Goal: Task Accomplishment & Management: Use online tool/utility

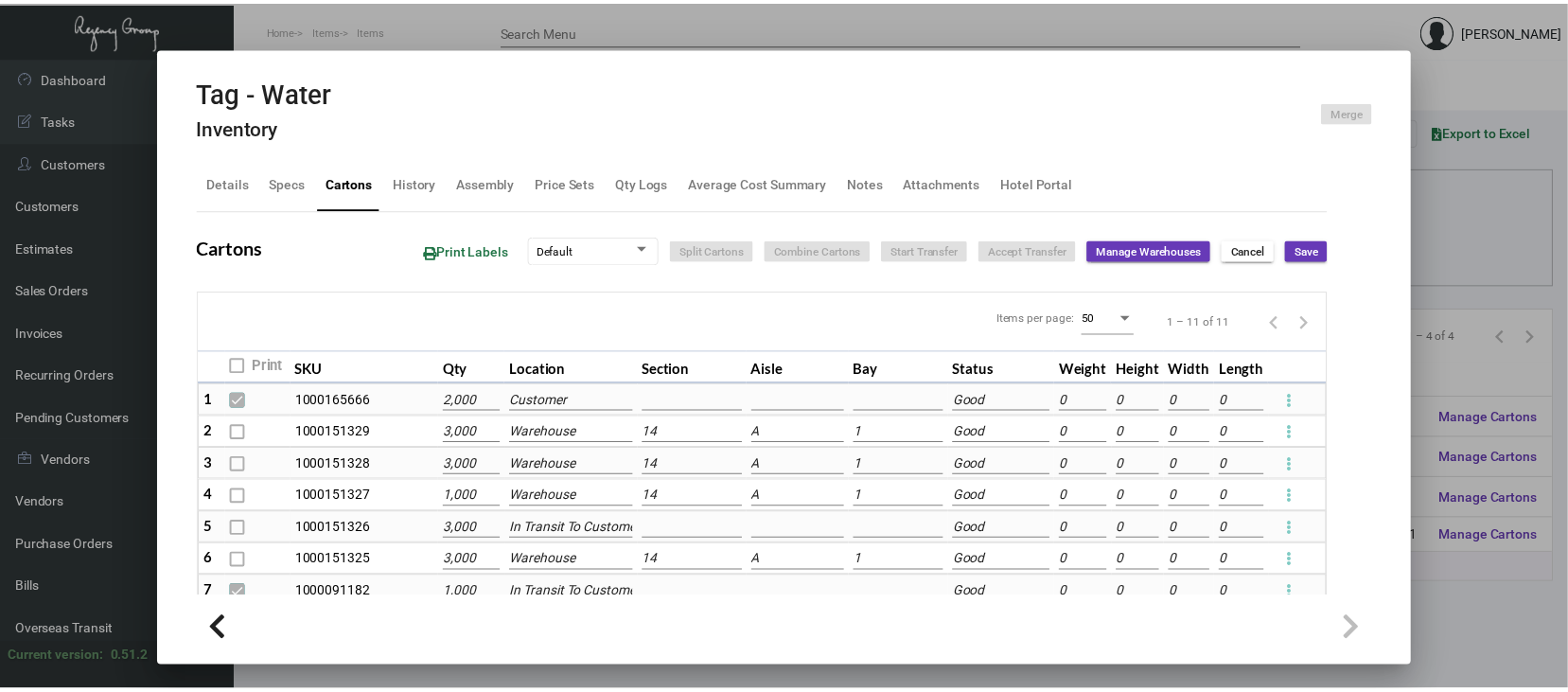
scroll to position [252, 0]
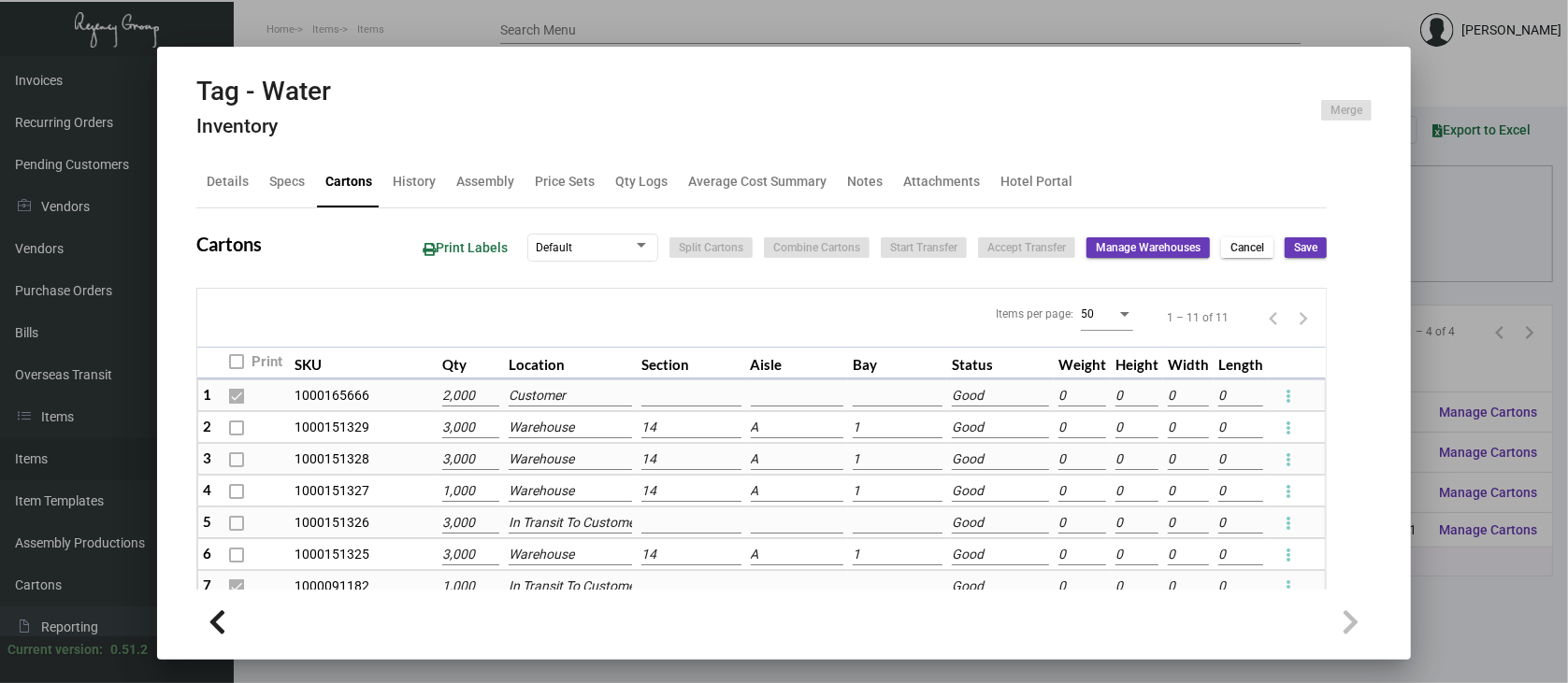
click at [1463, 324] on div at bounding box center [784, 342] width 1568 height 683
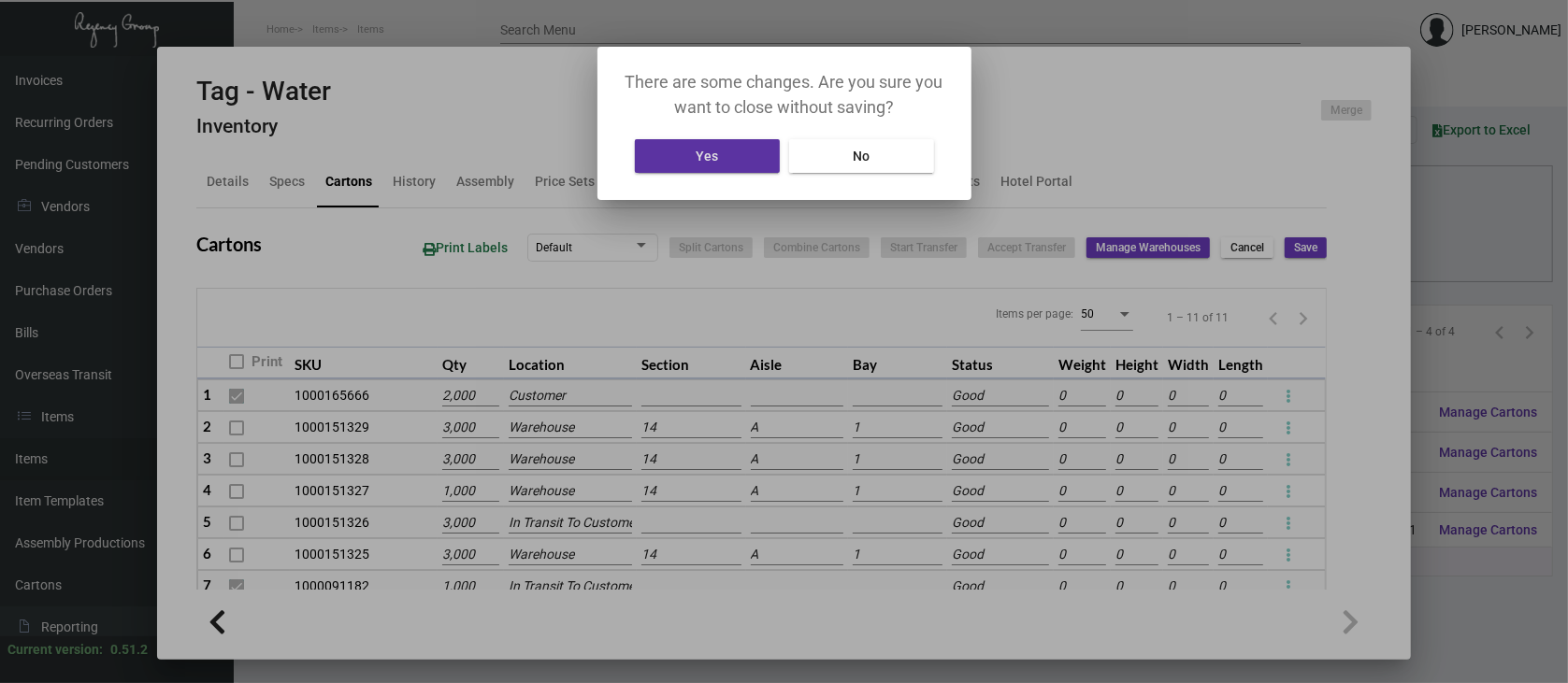
click at [746, 162] on button "Yes" at bounding box center [707, 156] width 145 height 34
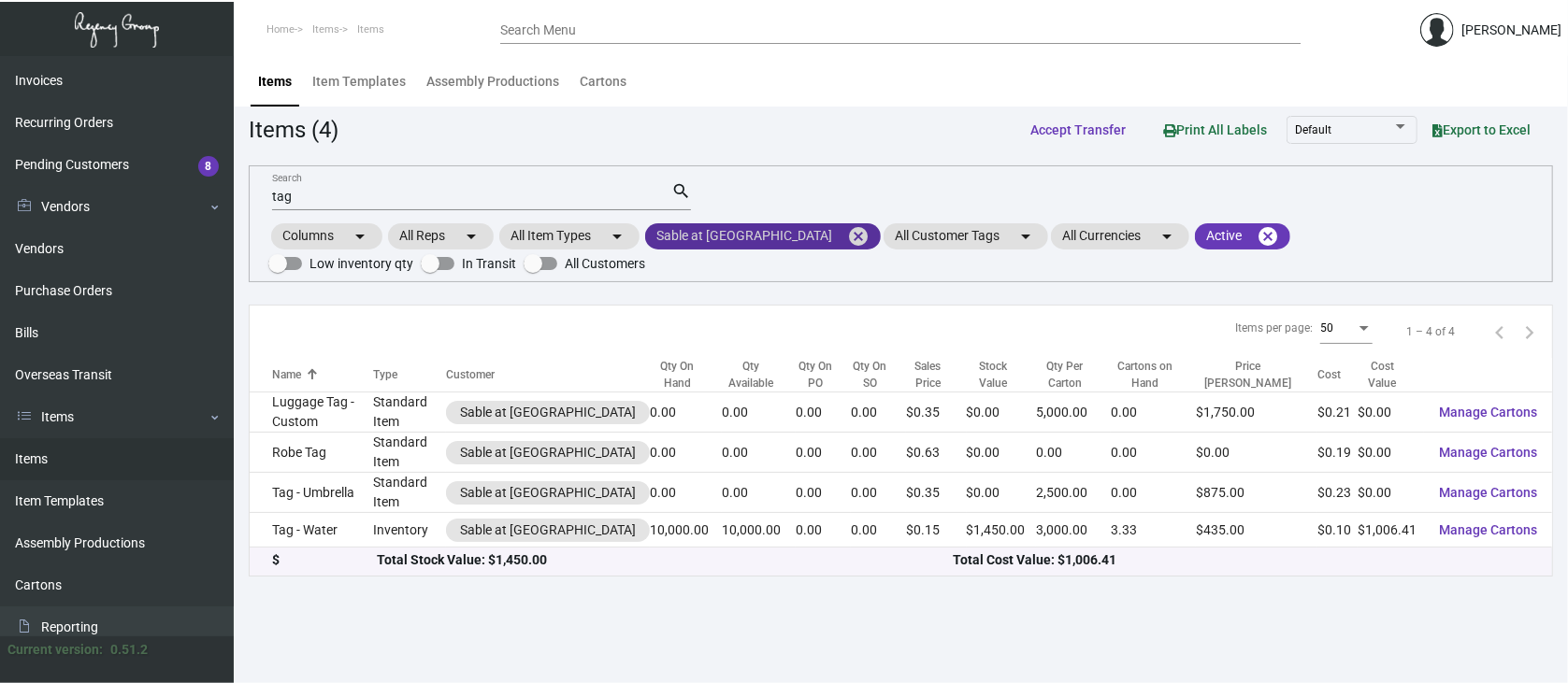
click at [847, 225] on mat-icon "cancel" at bounding box center [858, 236] width 23 height 23
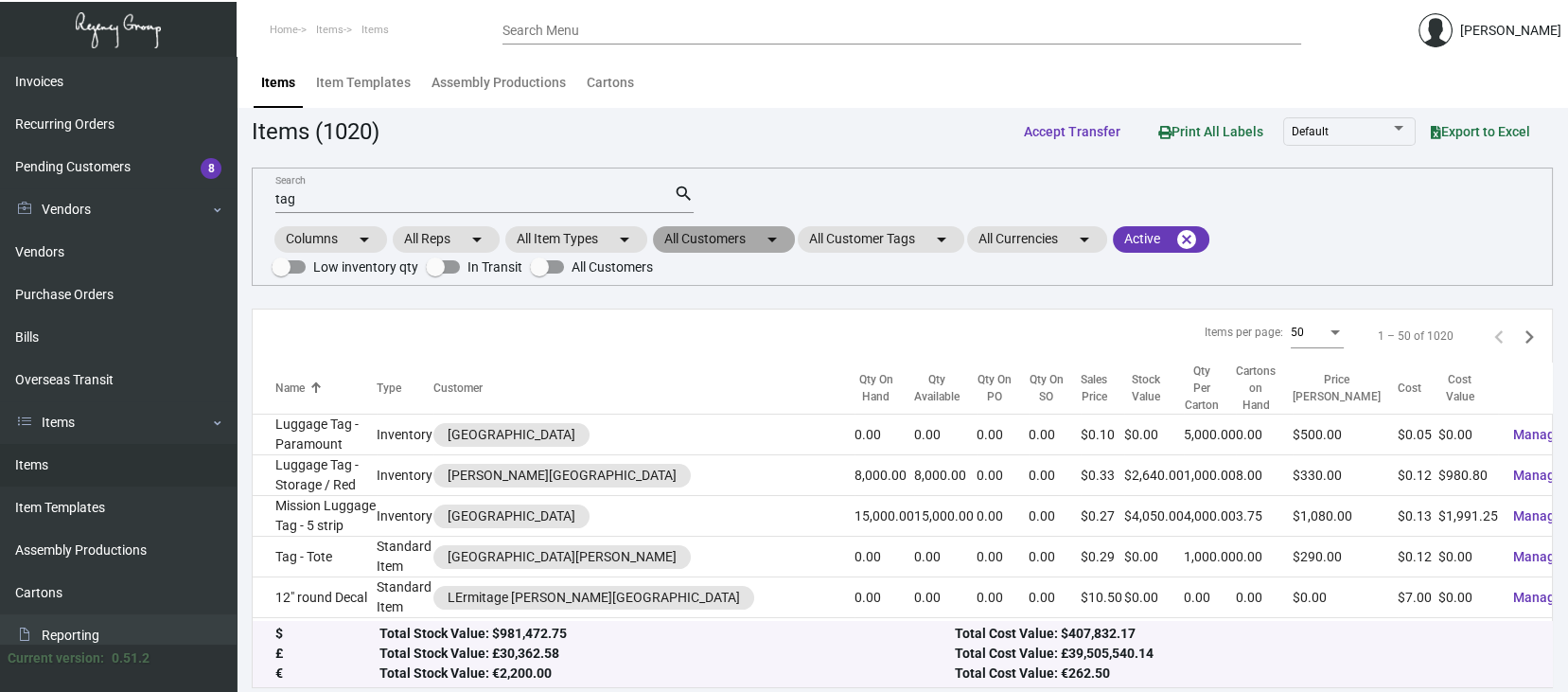
click at [729, 230] on mat-chip "All Customers arrow_drop_down" at bounding box center [724, 239] width 142 height 27
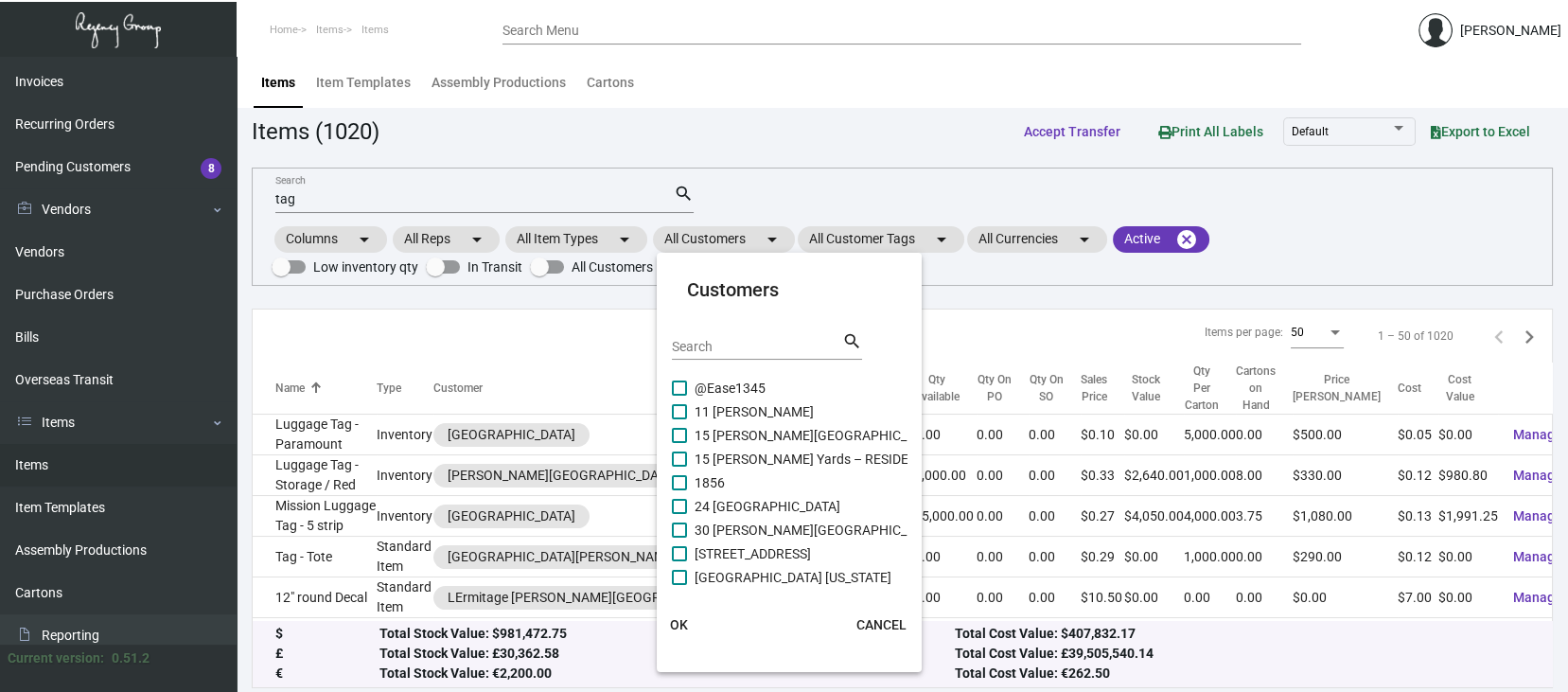
click at [692, 345] on input "Search" at bounding box center [757, 347] width 170 height 15
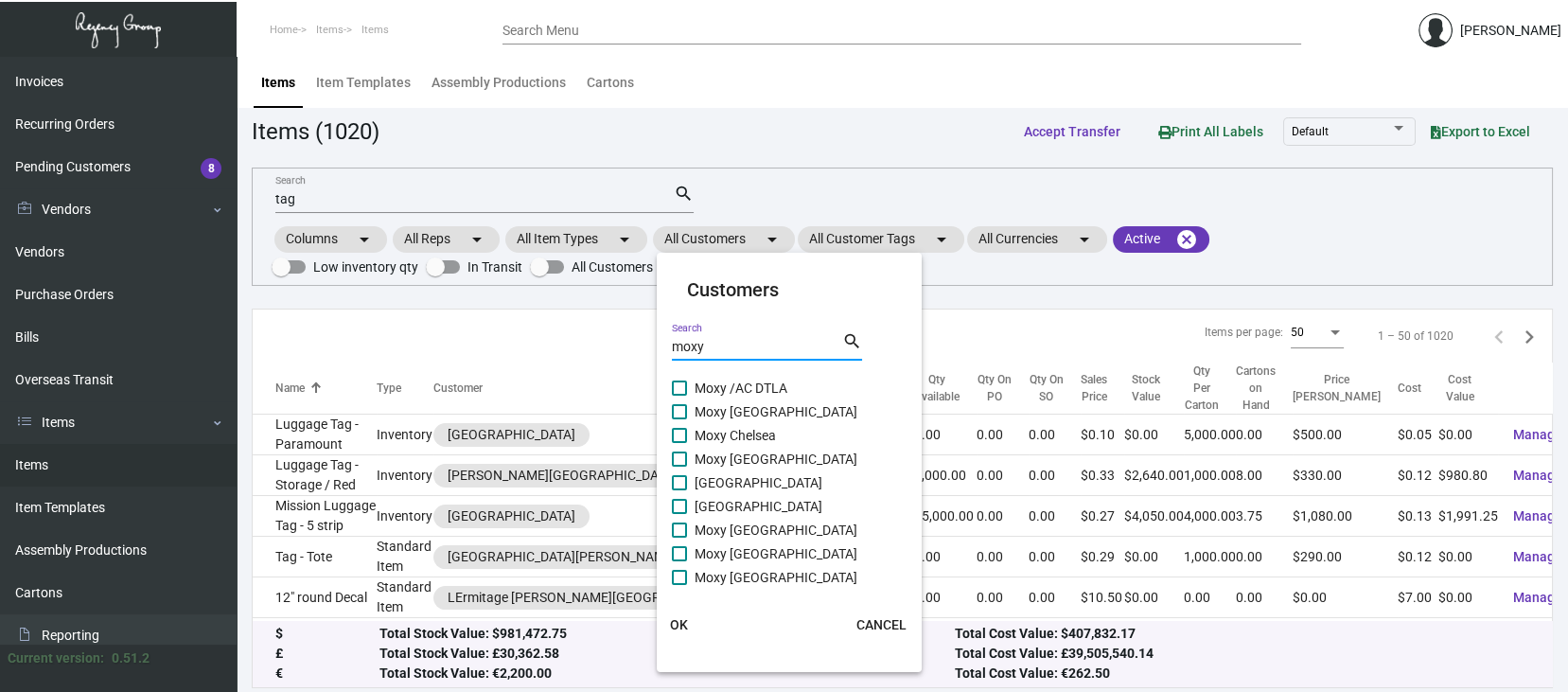
type input "moxy"
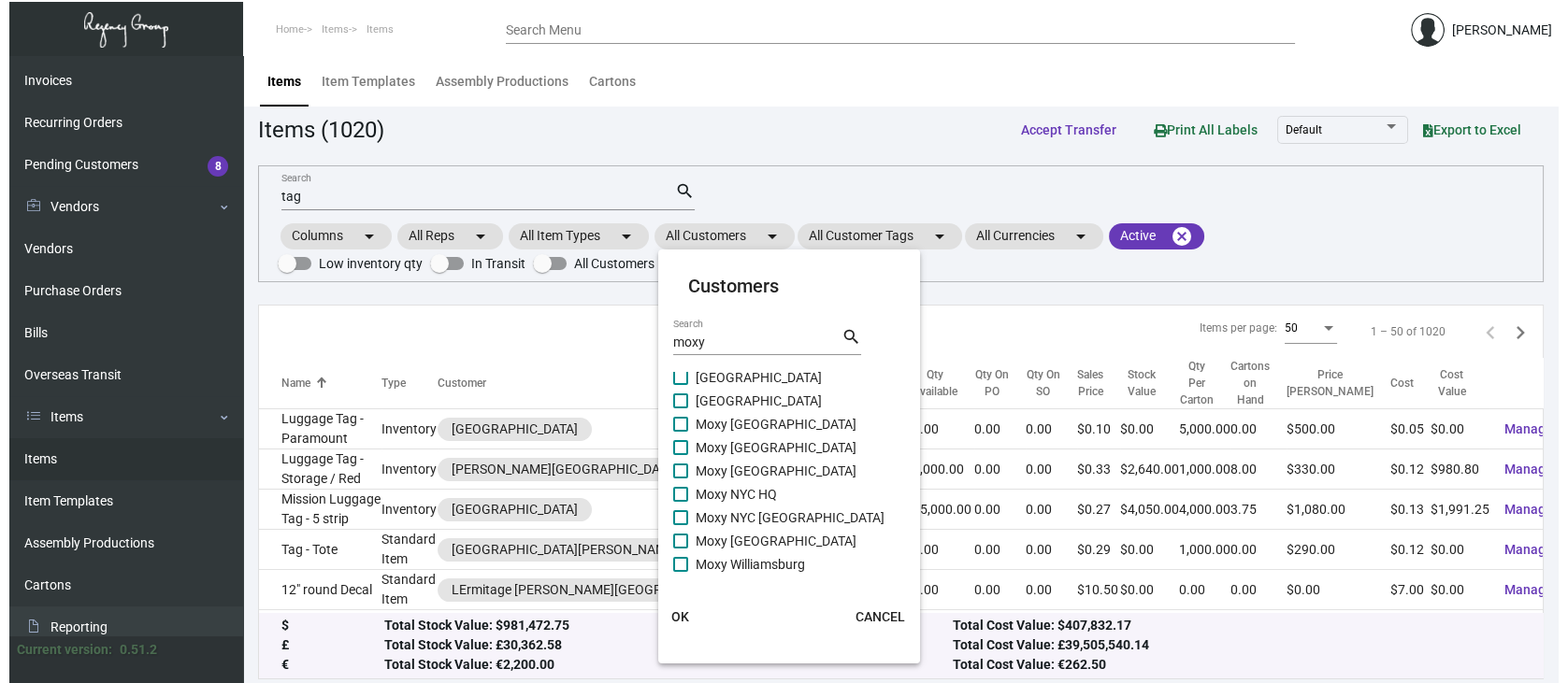
scroll to position [120, 0]
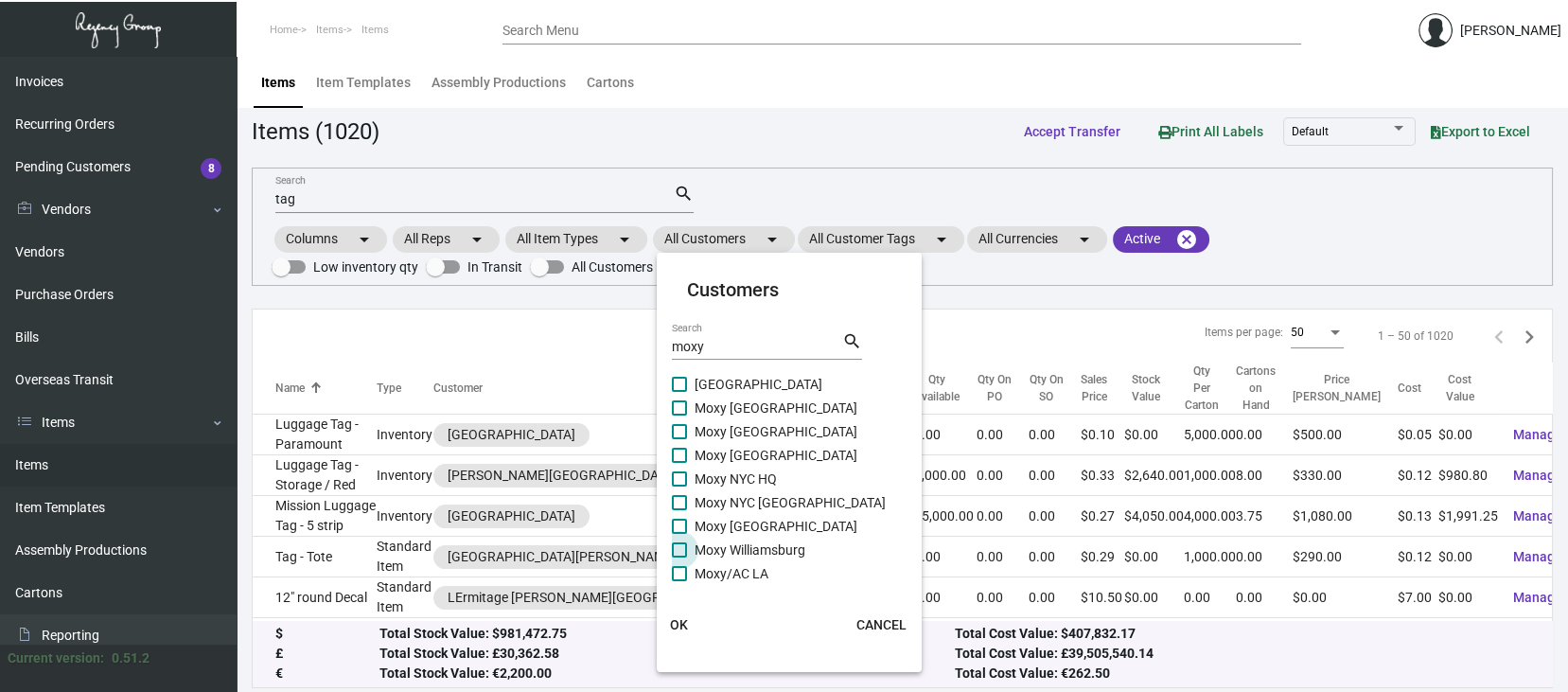
click at [682, 546] on span at bounding box center [679, 550] width 15 height 15
click at [680, 558] on input "Moxy Williamsburg" at bounding box center [679, 558] width 1 height 1
checkbox input "true"
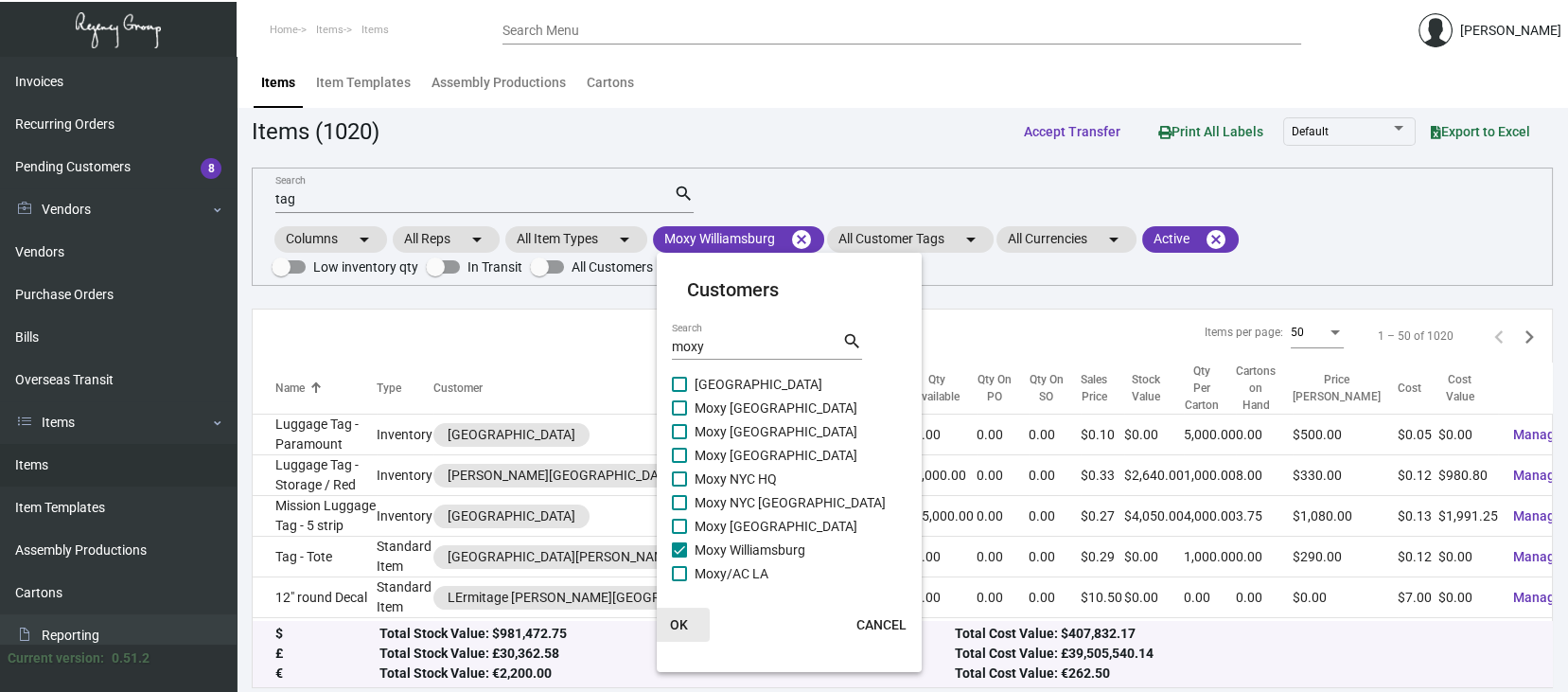
click at [679, 619] on span "OK" at bounding box center [679, 624] width 18 height 15
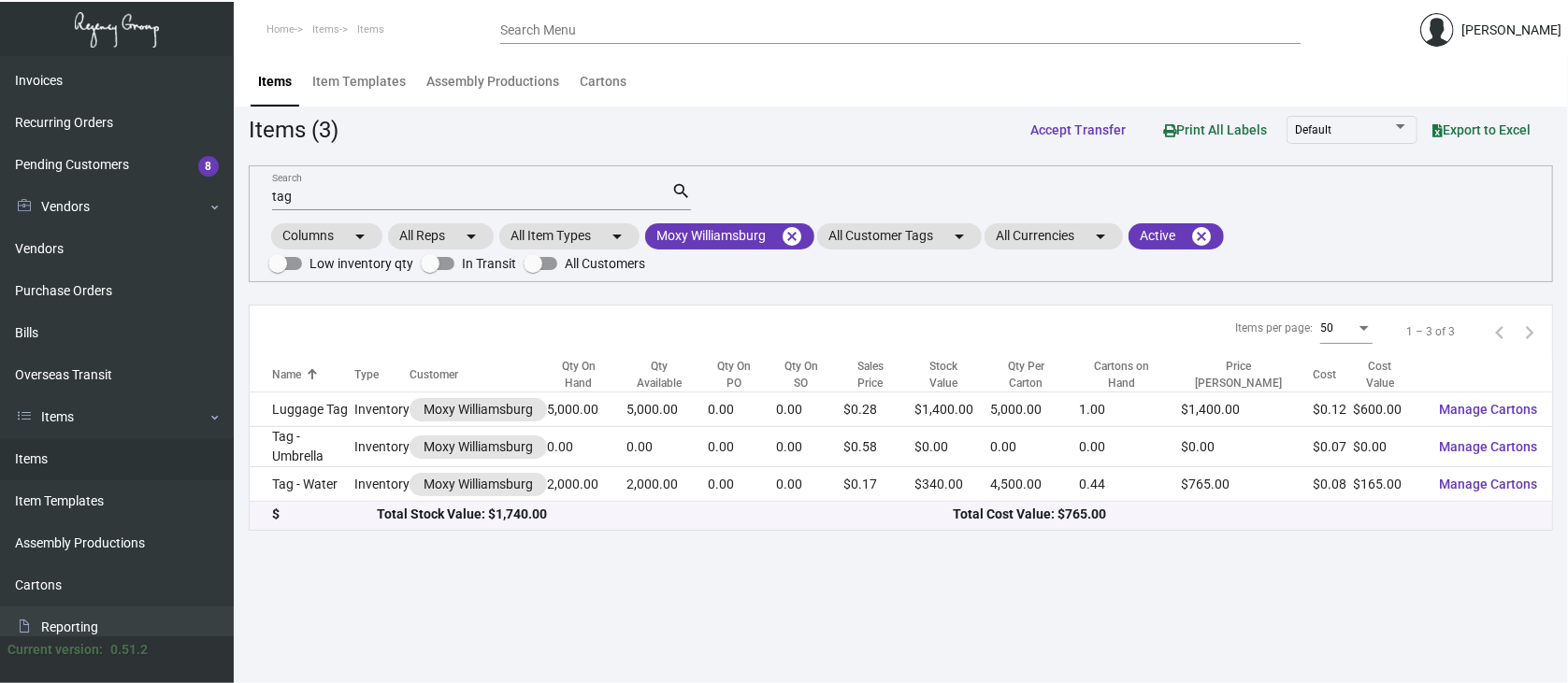
click at [310, 191] on input "tag" at bounding box center [472, 196] width 399 height 15
type input "t"
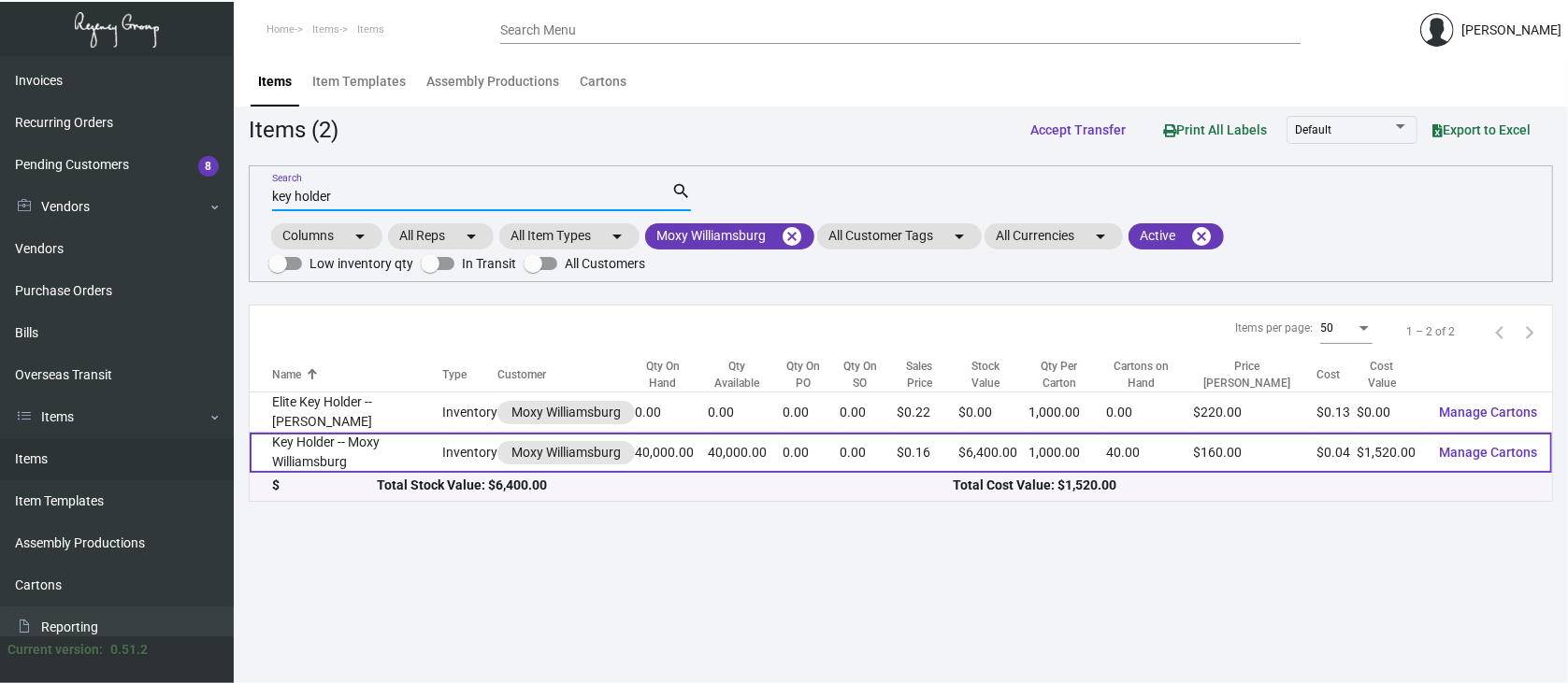
type input "key holder"
click at [1481, 446] on span "Manage Cartons" at bounding box center [1487, 452] width 98 height 15
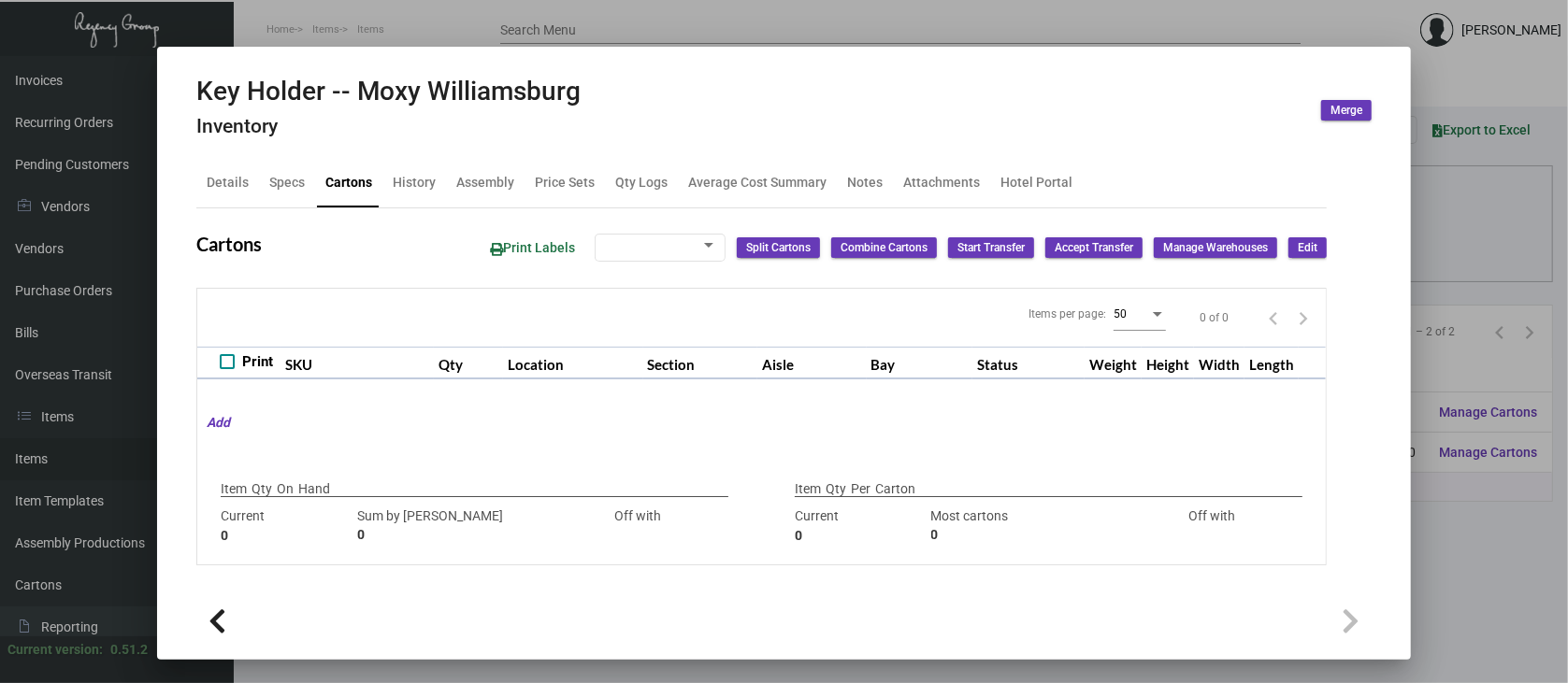
type input "40,000"
type input "30000"
type input "+10000"
type input "1,000"
type input "1000"
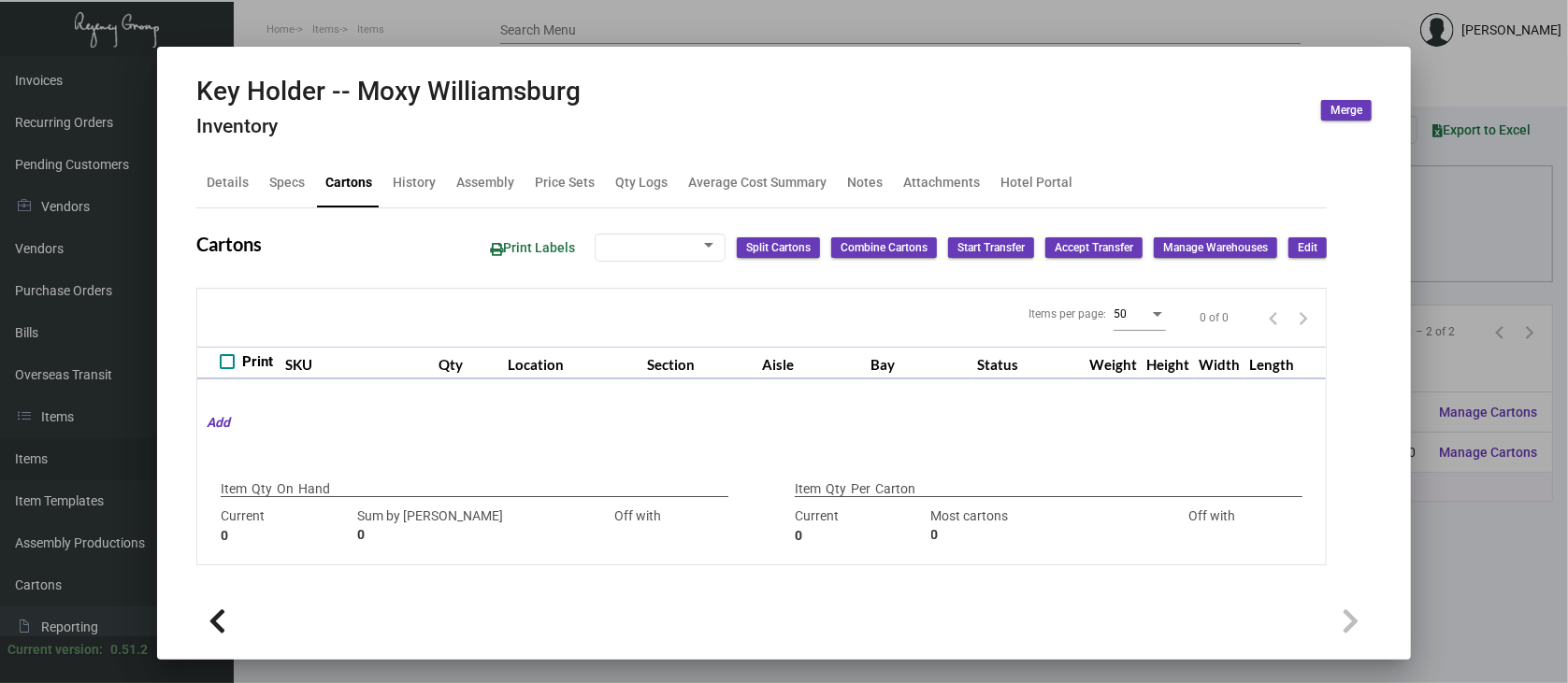
type input "0"
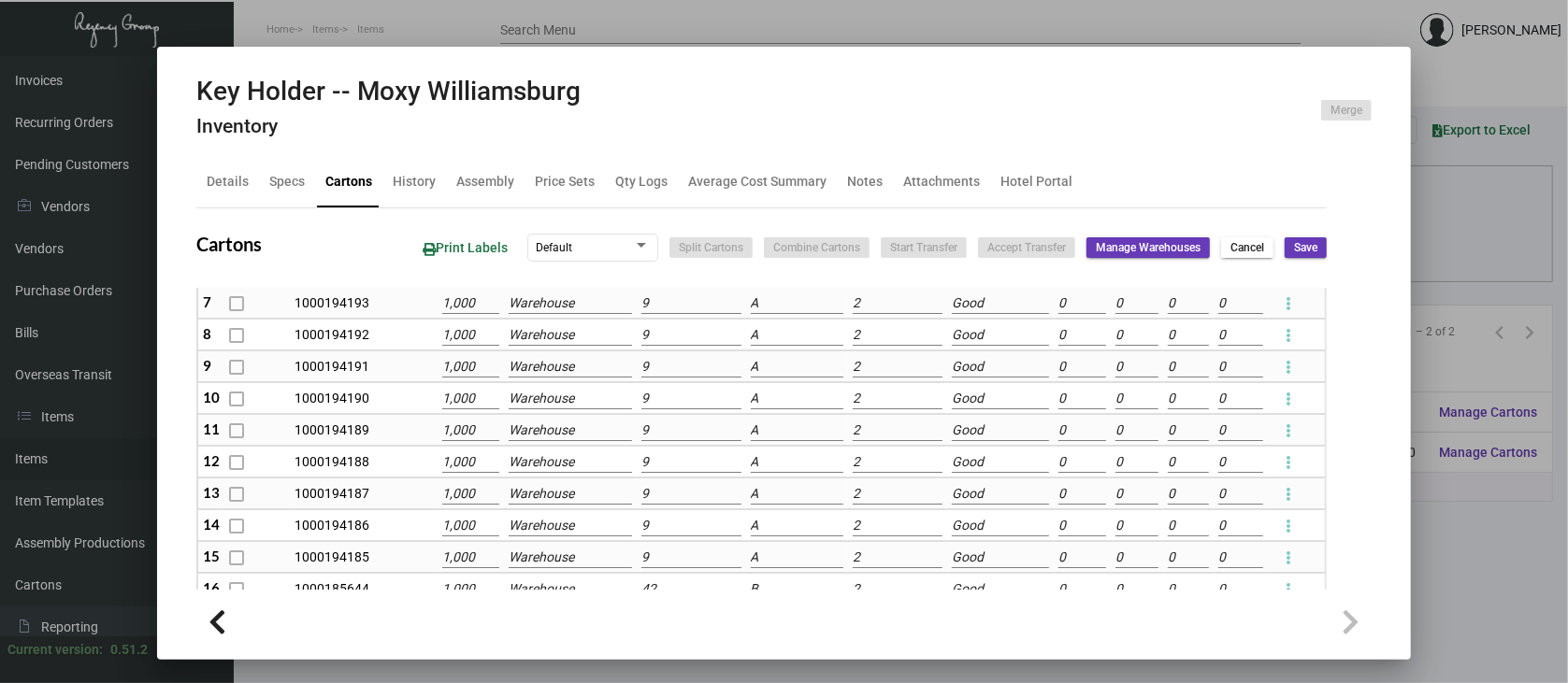
scroll to position [249, 0]
